Goal: Task Accomplishment & Management: Use online tool/utility

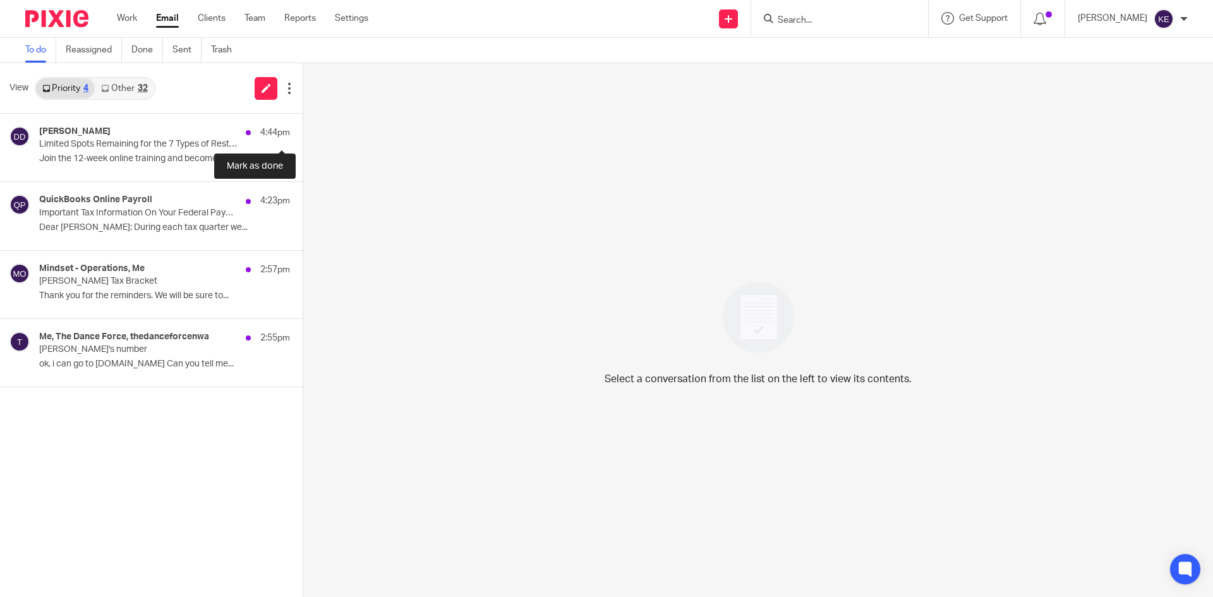
click at [303, 123] on button at bounding box center [308, 130] width 10 height 33
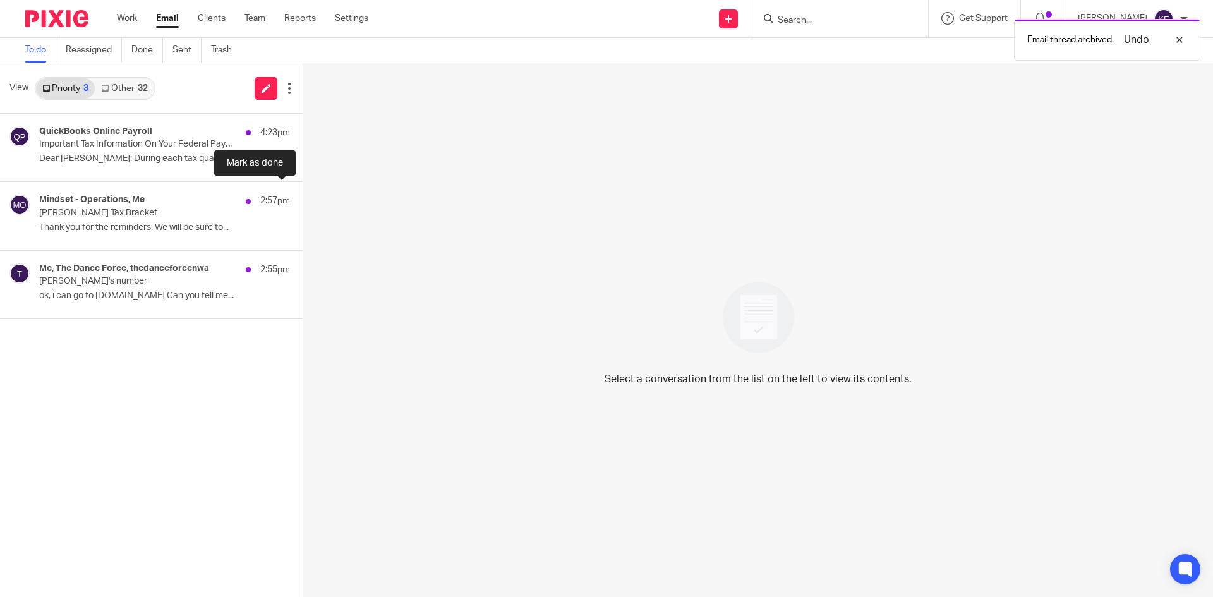
click at [303, 194] on button at bounding box center [308, 198] width 10 height 33
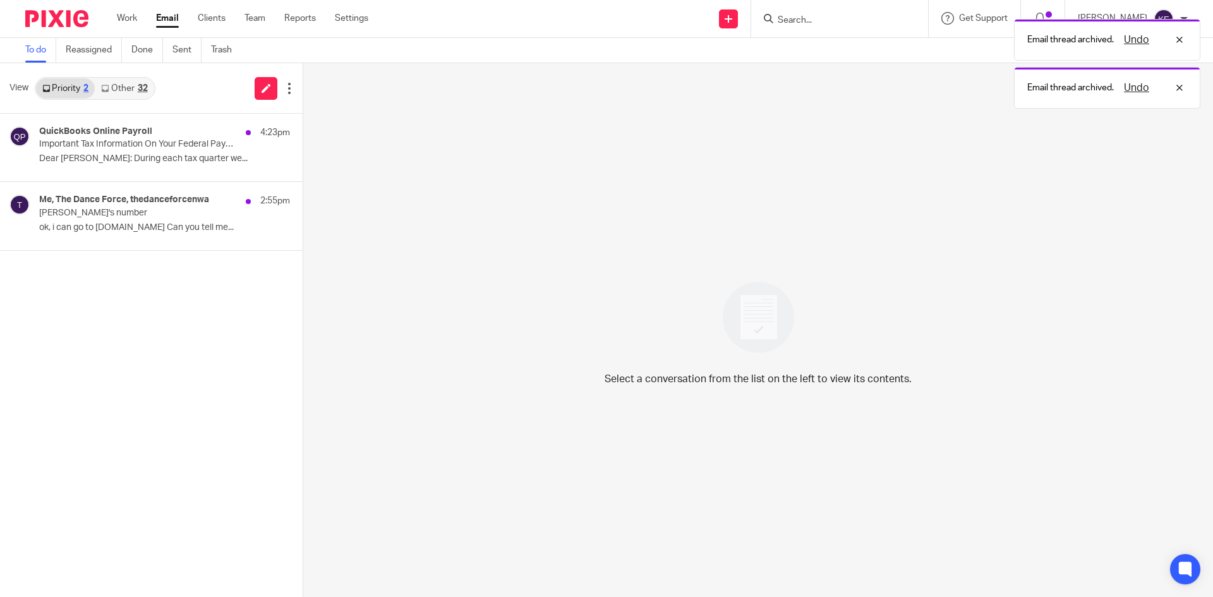
click at [191, 228] on p "ok, i can go to [DOMAIN_NAME] Can you tell me..." at bounding box center [164, 227] width 251 height 11
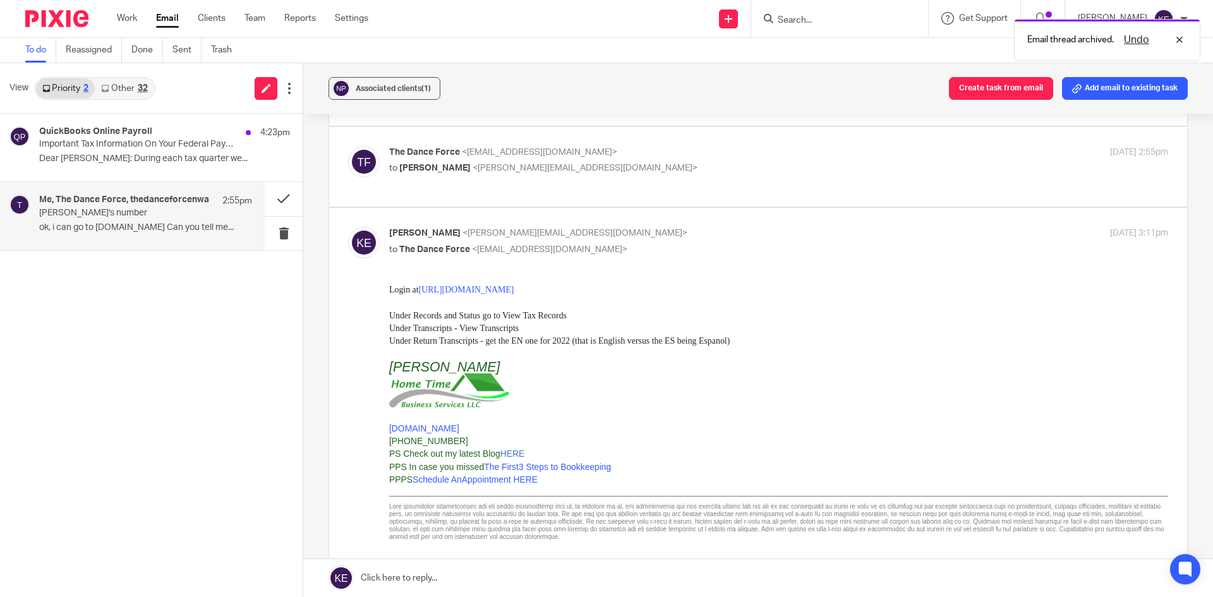
scroll to position [710, 0]
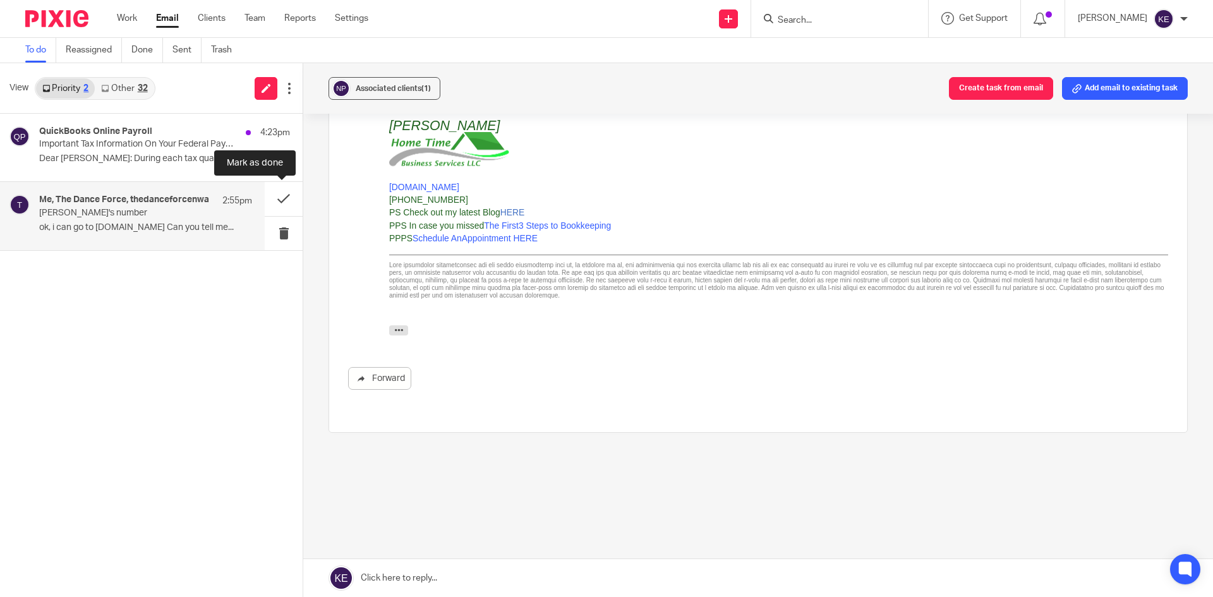
click at [277, 195] on button at bounding box center [284, 198] width 38 height 33
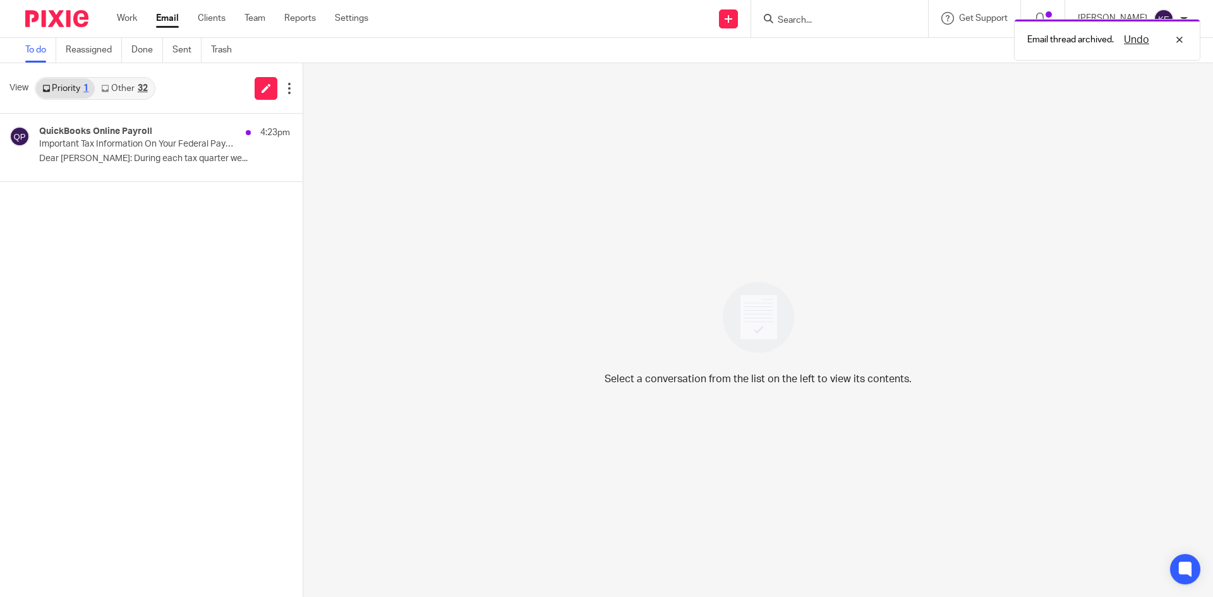
click at [154, 148] on p "Important Tax Information On Your Federal Payment and Filing" at bounding box center [139, 144] width 201 height 11
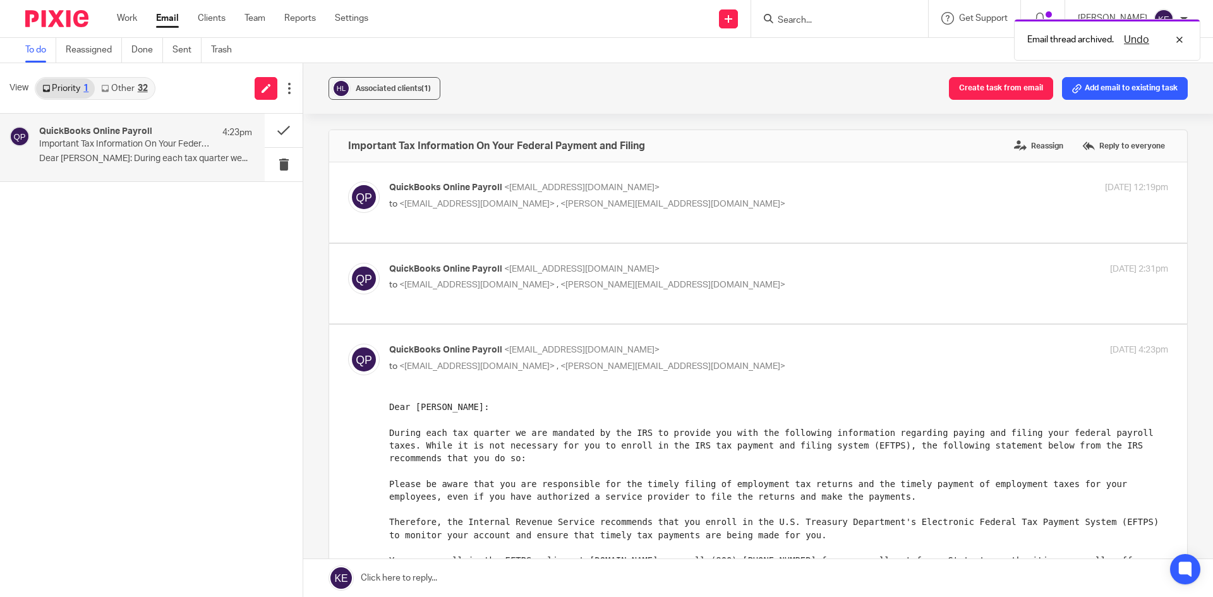
scroll to position [0, 0]
click at [281, 157] on button at bounding box center [284, 164] width 38 height 33
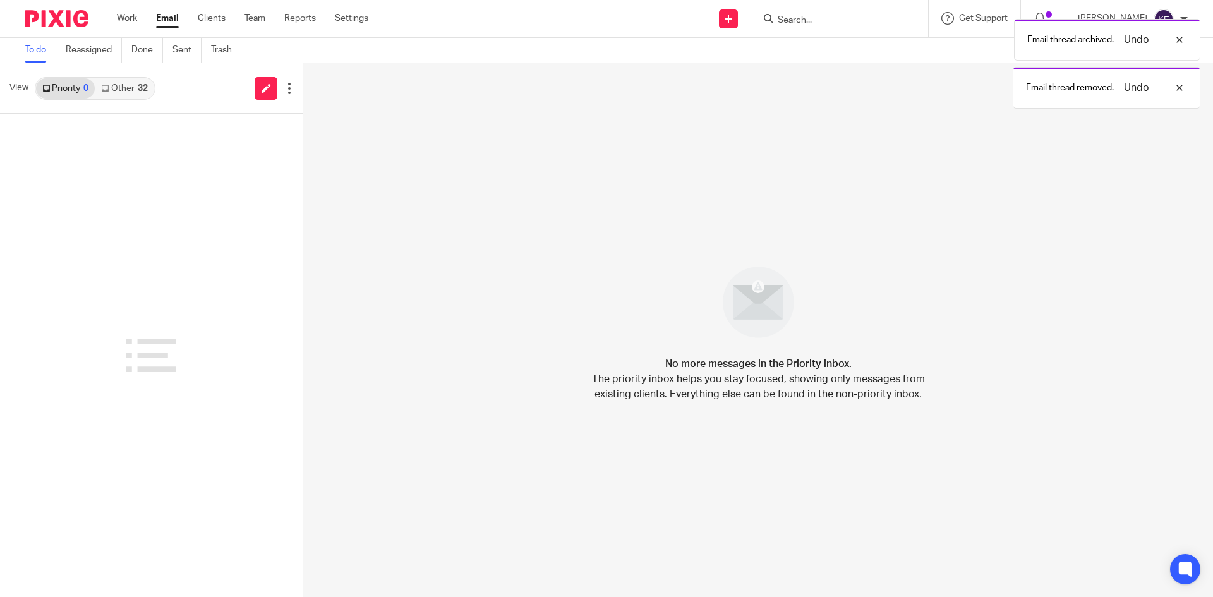
click at [140, 87] on div "32" at bounding box center [143, 88] width 10 height 9
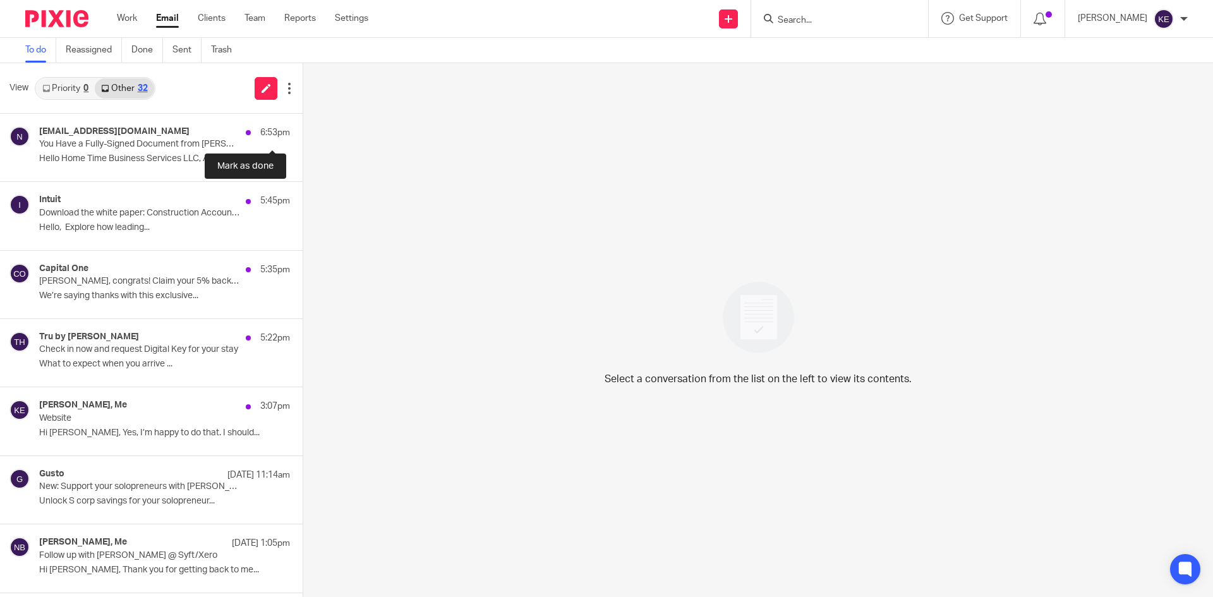
click at [303, 125] on button at bounding box center [308, 130] width 10 height 33
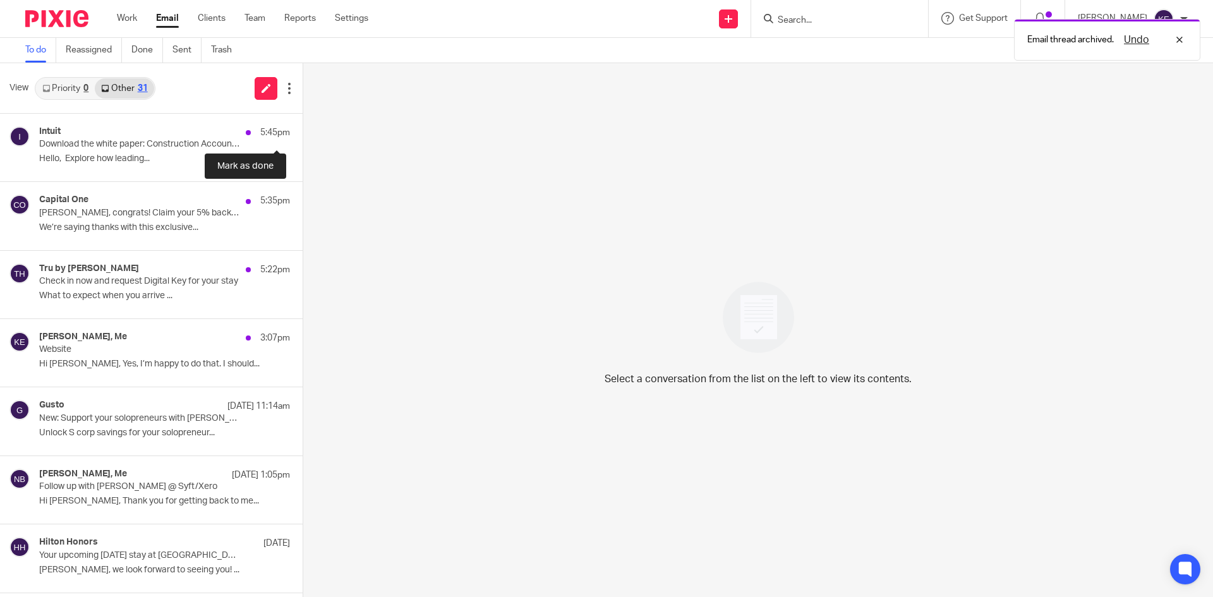
click at [303, 130] on button at bounding box center [308, 130] width 10 height 33
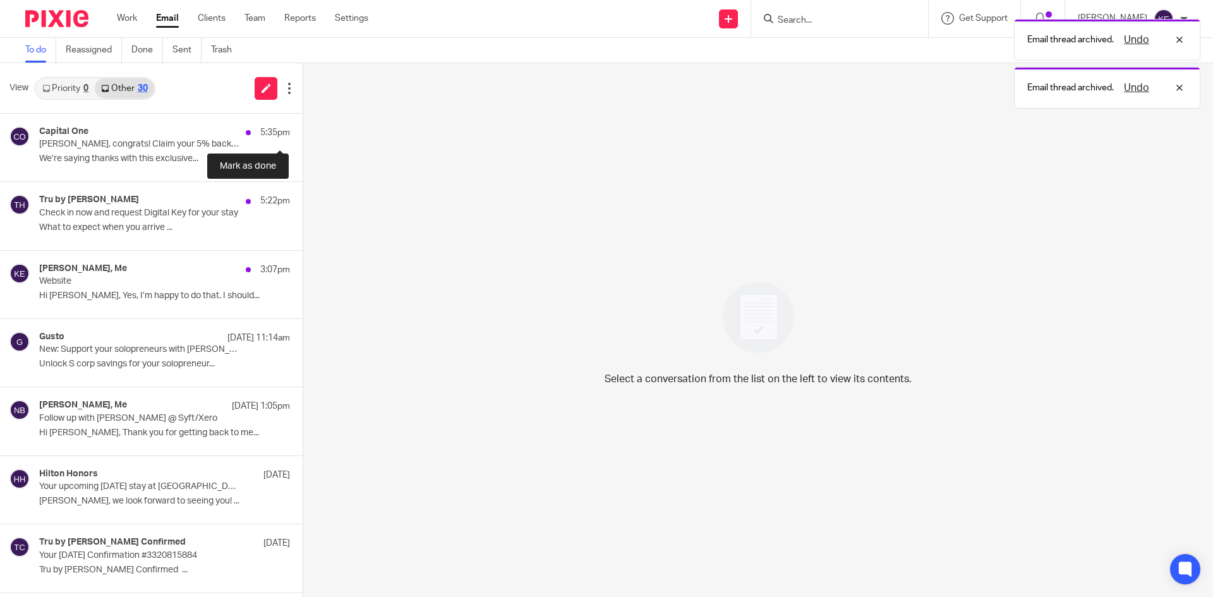
click at [303, 130] on button at bounding box center [308, 130] width 10 height 33
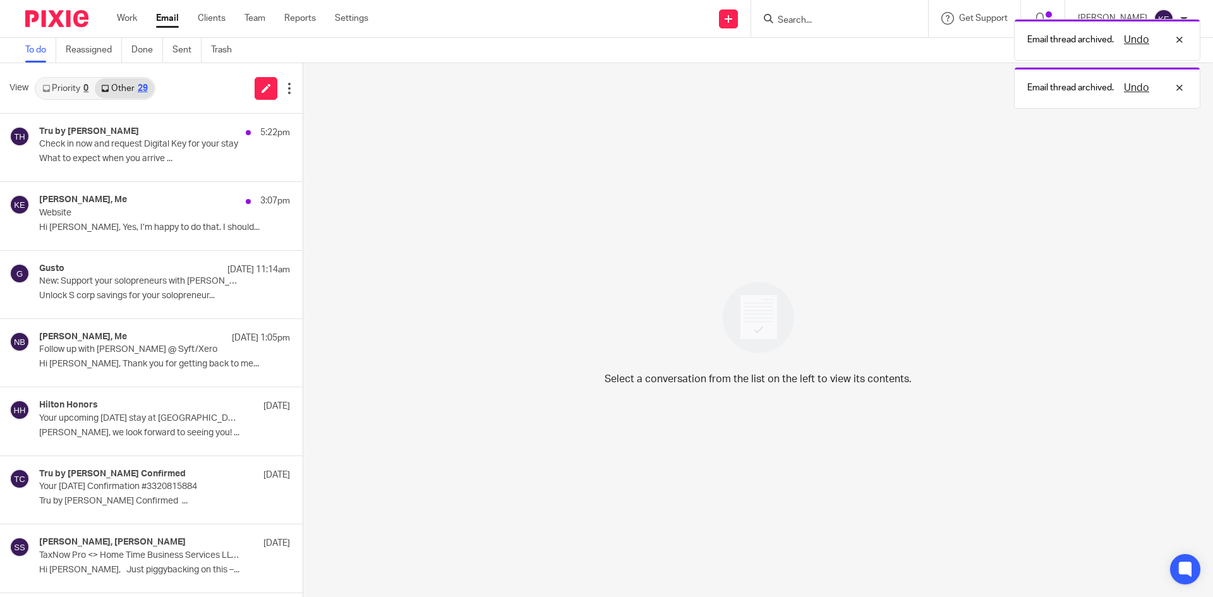
click at [172, 144] on p "Check in now and request Digital Key for your stay" at bounding box center [139, 144] width 201 height 11
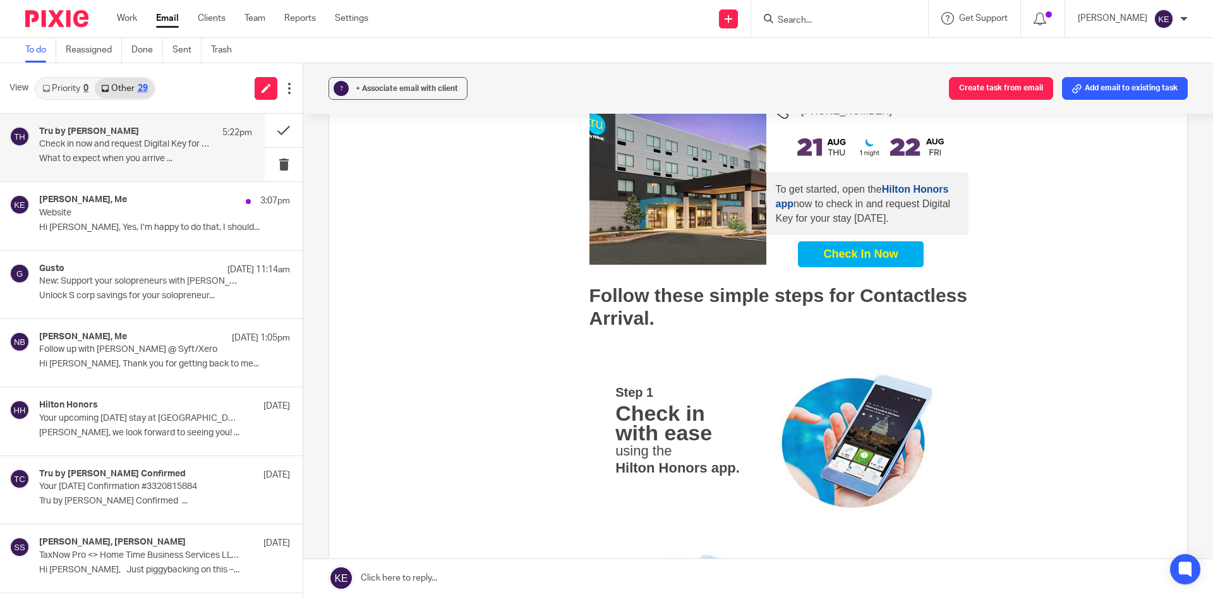
scroll to position [379, 0]
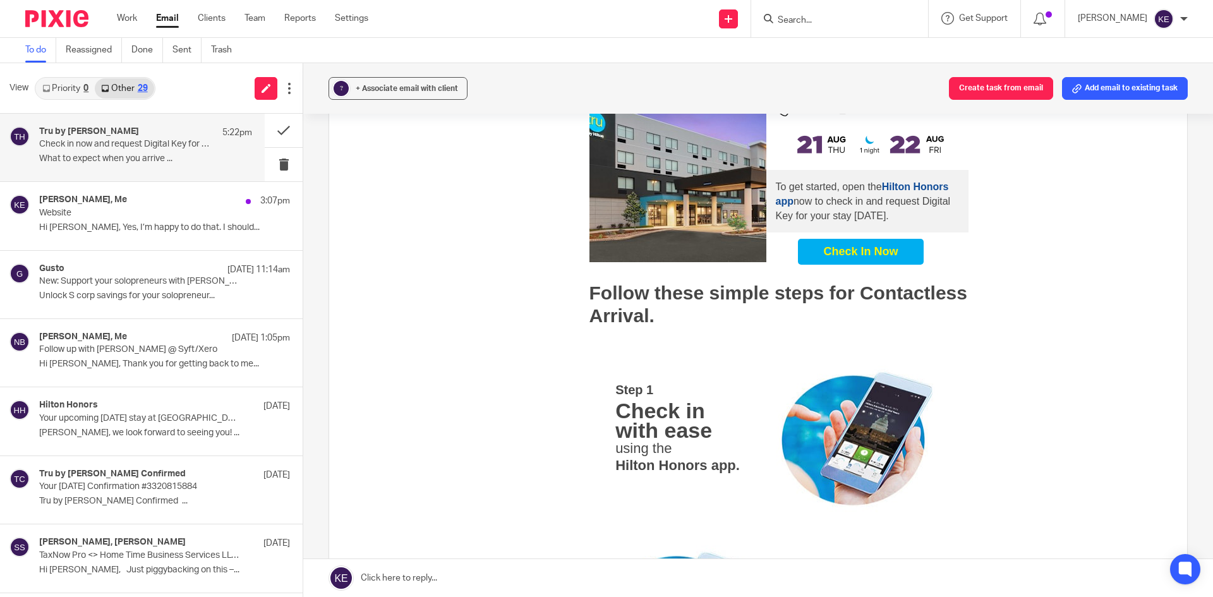
click at [884, 259] on link "Check In Now" at bounding box center [860, 252] width 75 height 14
